Goal: Task Accomplishment & Management: Complete application form

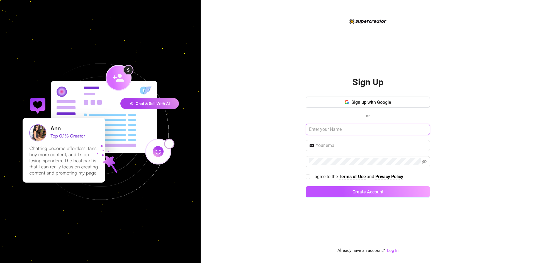
click at [338, 129] on input "text" at bounding box center [368, 129] width 124 height 11
type input "[PERSON_NAME]"
click at [306, 186] on button "Create Account" at bounding box center [368, 191] width 124 height 11
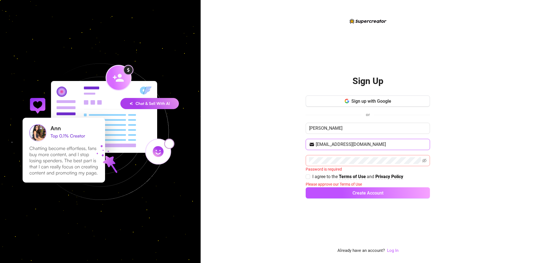
type input "[EMAIL_ADDRESS][DOMAIN_NAME]"
click at [306, 178] on input "I agree to the Terms of Use and Privacy Policy" at bounding box center [308, 176] width 4 height 4
checkbox input "true"
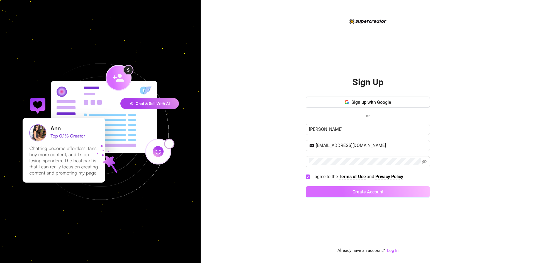
click at [322, 192] on button "Create Account" at bounding box center [368, 191] width 124 height 11
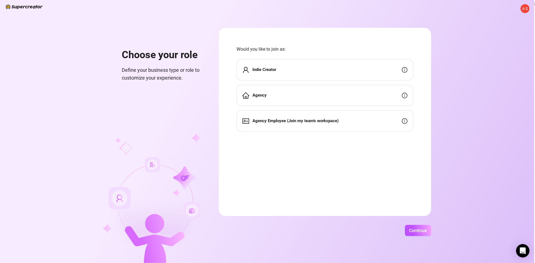
click at [366, 74] on div "Indie Creator" at bounding box center [325, 69] width 177 height 21
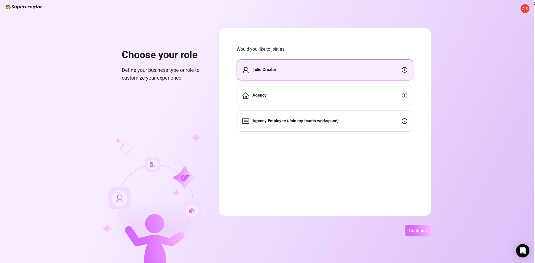
click at [407, 226] on button "Continue" at bounding box center [418, 230] width 26 height 11
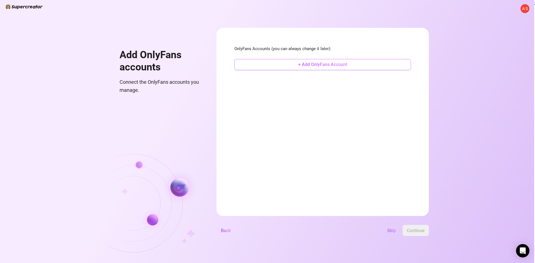
click at [316, 64] on span "+ Add OnlyFans Account" at bounding box center [322, 64] width 49 height 5
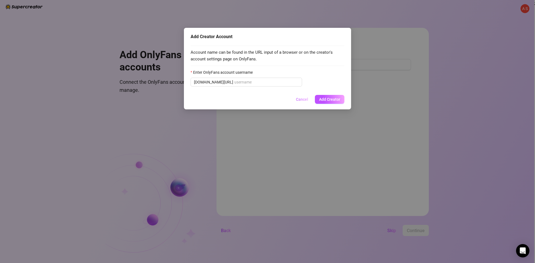
click at [301, 101] on span "Cancel" at bounding box center [302, 99] width 12 height 4
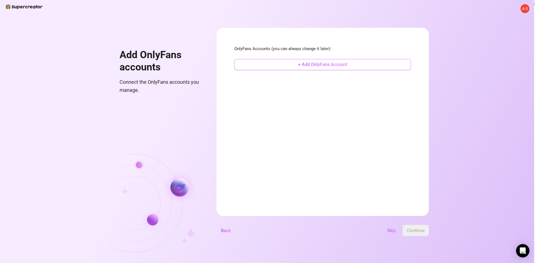
click at [359, 65] on button "+ Add OnlyFans Account" at bounding box center [322, 64] width 177 height 11
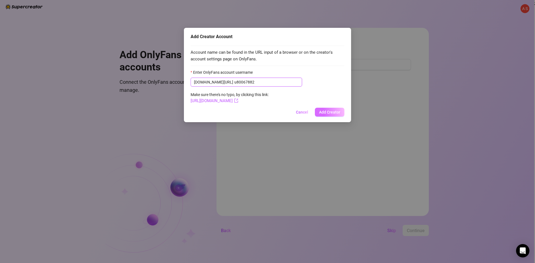
type input "u80067882"
click at [338, 113] on span "Add Creator" at bounding box center [329, 112] width 21 height 4
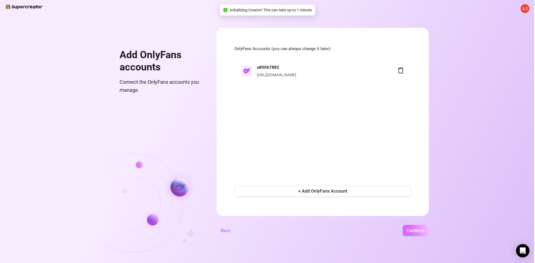
click at [407, 231] on span "Continue" at bounding box center [416, 230] width 18 height 5
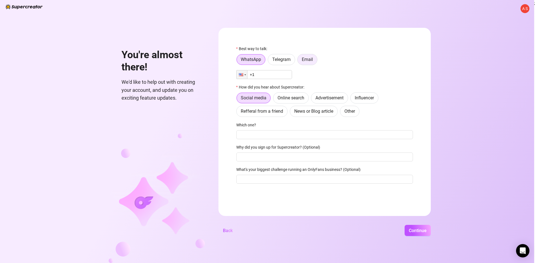
click at [303, 61] on span "Email" at bounding box center [307, 59] width 11 height 5
click at [299, 61] on input "Email" at bounding box center [299, 61] width 0 height 0
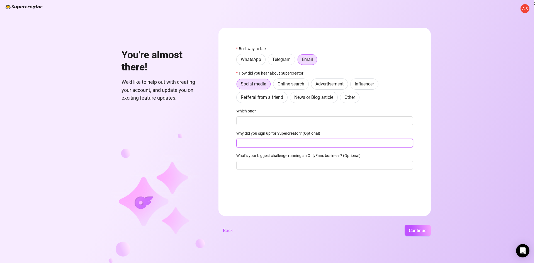
click at [312, 143] on input "Why did you sign up for Supercreator? (Optional)" at bounding box center [324, 143] width 177 height 9
type input "need help"
click at [323, 168] on input "What's your biggest challenge running an OnlyFans business? (Optional)" at bounding box center [324, 165] width 177 height 9
type input "new to it"
click at [404, 225] on button "Continue" at bounding box center [417, 230] width 26 height 11
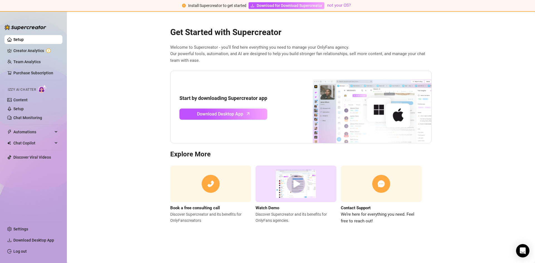
click at [23, 38] on link "Setup" at bounding box center [18, 39] width 10 height 4
click at [24, 52] on link "Creator Analytics" at bounding box center [35, 50] width 45 height 9
